Goal: Download file/media

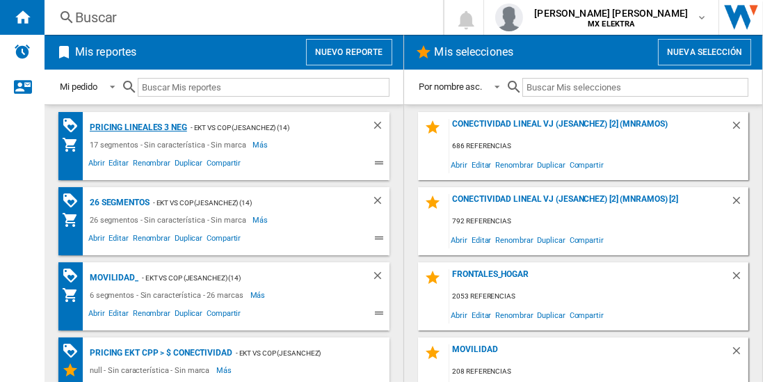
click at [137, 127] on div "Pricing lineales 3 neg" at bounding box center [136, 127] width 101 height 17
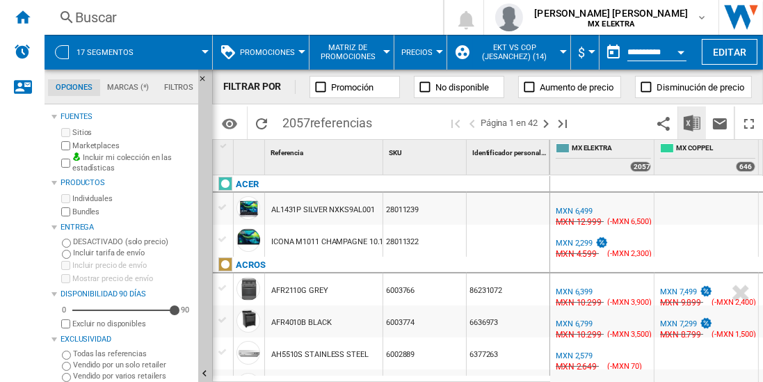
click at [693, 122] on img "Descargar en Excel" at bounding box center [692, 123] width 17 height 17
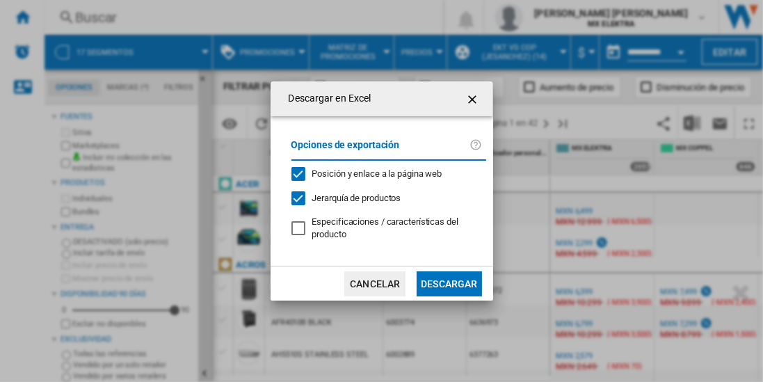
click at [449, 282] on button "Descargar" at bounding box center [449, 283] width 65 height 25
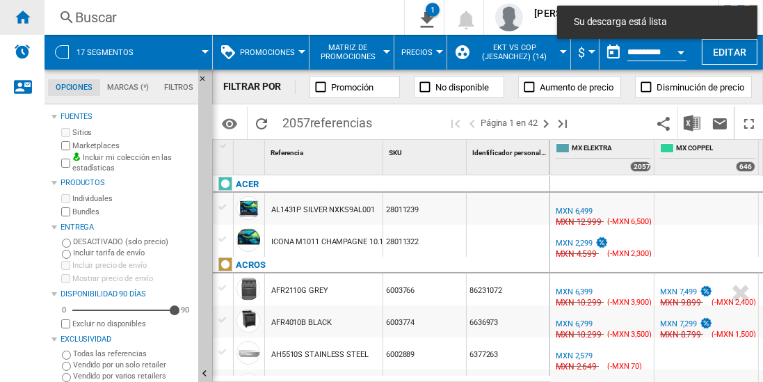
click at [22, 17] on ng-md-icon "Inicio" at bounding box center [22, 16] width 17 height 17
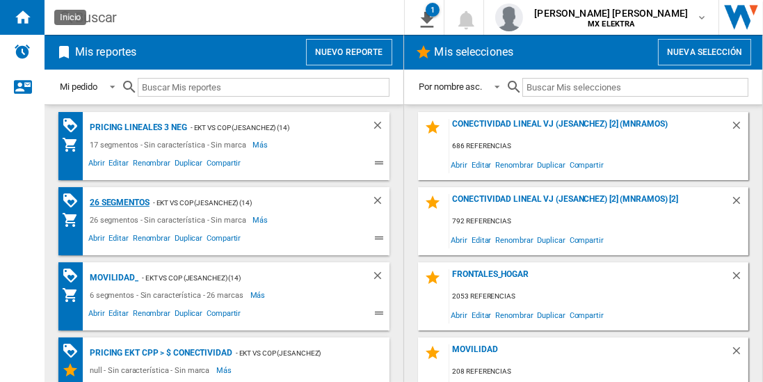
click at [120, 201] on div "26 segmentos" at bounding box center [117, 202] width 63 height 17
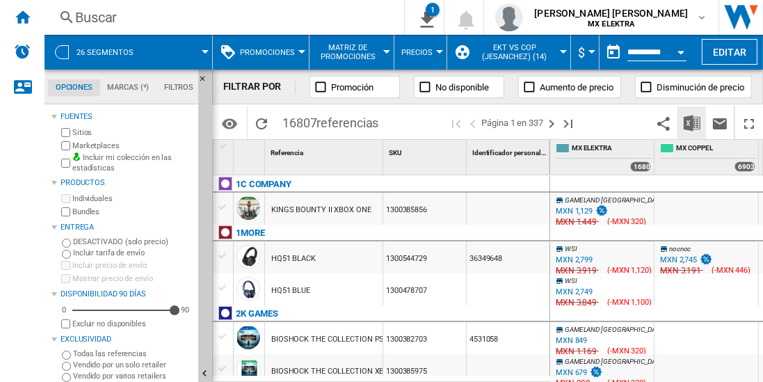
click at [693, 122] on img "Descargar en Excel" at bounding box center [692, 123] width 17 height 17
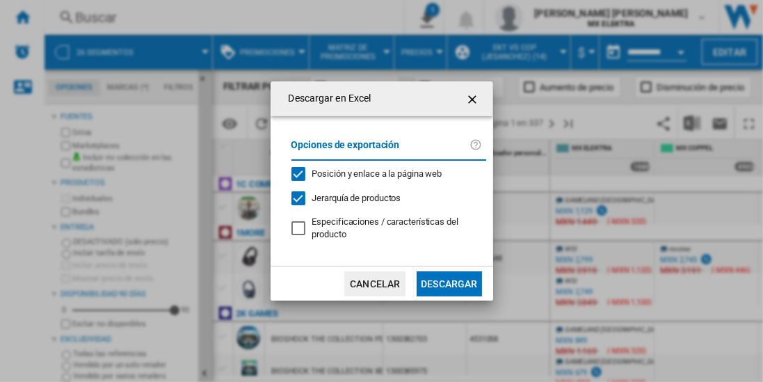
click at [449, 282] on button "Descargar" at bounding box center [449, 283] width 65 height 25
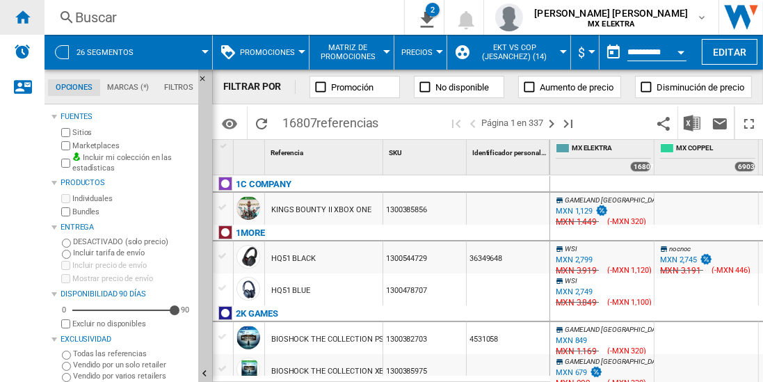
click at [22, 17] on ng-md-icon "Inicio" at bounding box center [22, 16] width 17 height 17
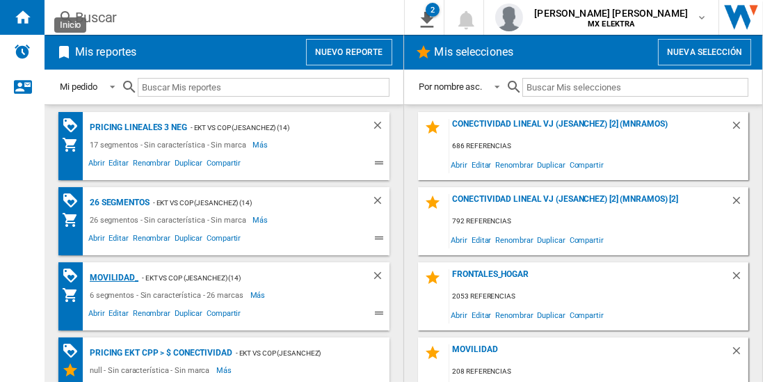
click at [112, 276] on div "MOVILIDAD_" at bounding box center [112, 277] width 52 height 17
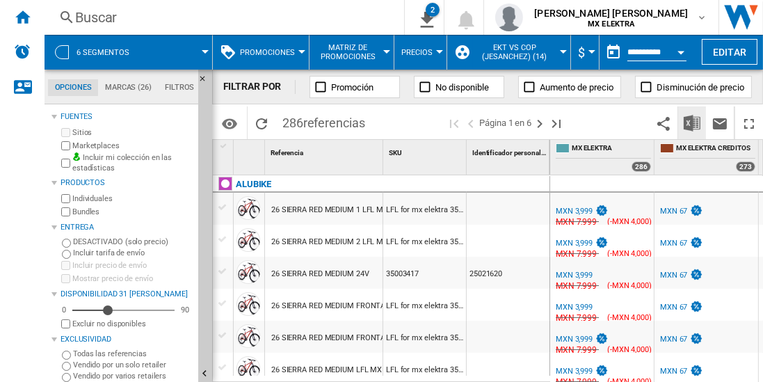
click at [693, 122] on img "Descargar en Excel" at bounding box center [692, 123] width 17 height 17
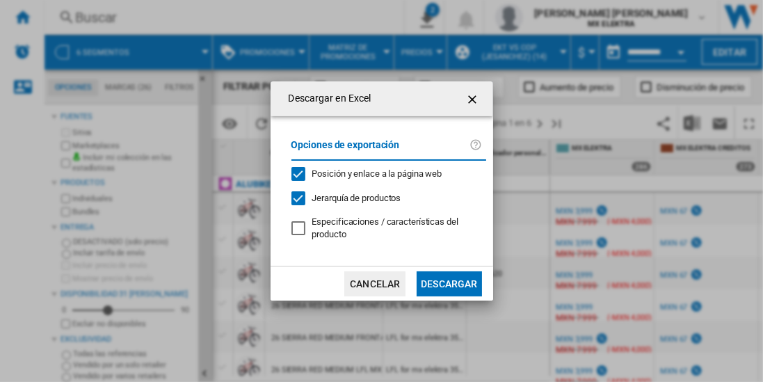
click at [449, 282] on button "Descargar" at bounding box center [449, 283] width 65 height 25
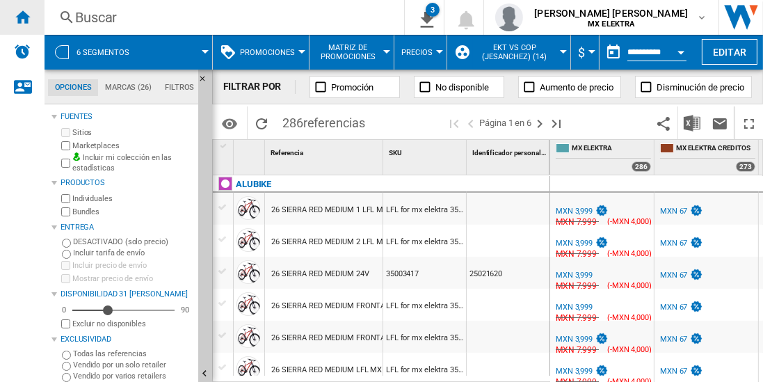
click at [22, 17] on ng-md-icon "Inicio" at bounding box center [22, 16] width 17 height 17
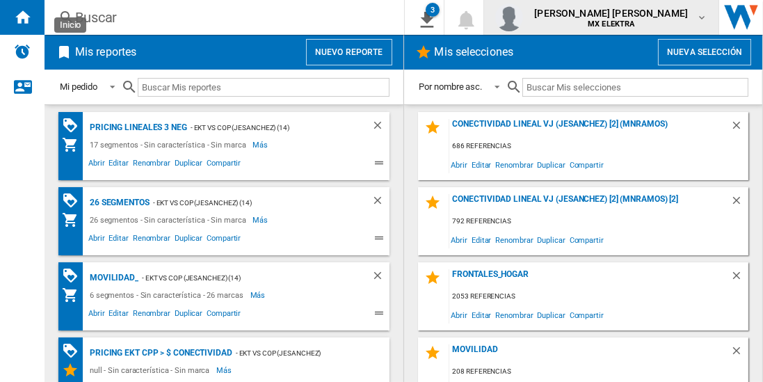
click at [615, 18] on span "juan carlos romero marta" at bounding box center [611, 13] width 154 height 14
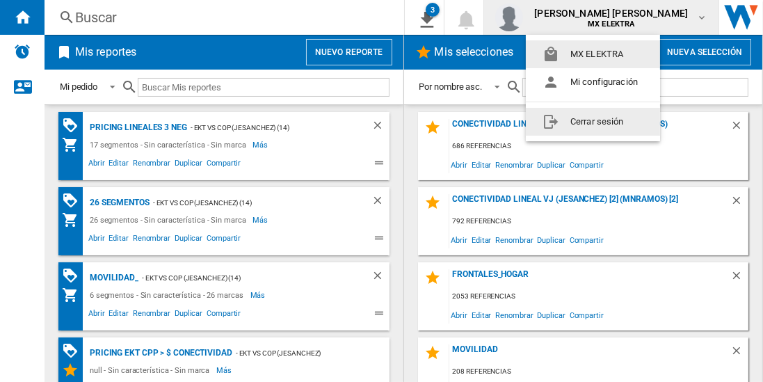
click at [587, 120] on button "Cerrar sesión" at bounding box center [593, 122] width 134 height 28
